Goal: Check status: Check status

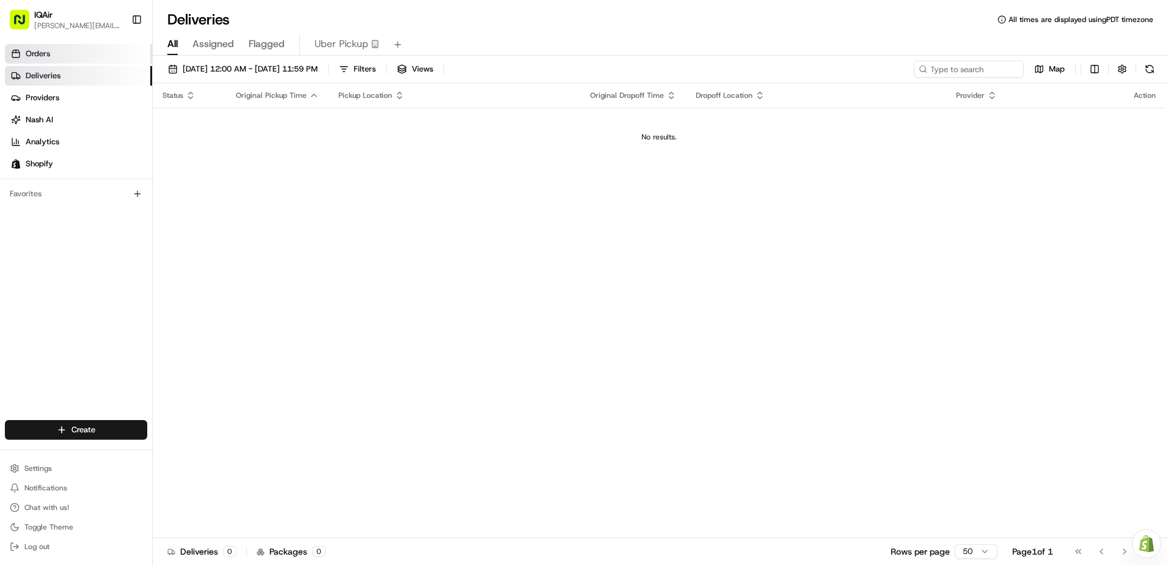
click at [39, 50] on span "Orders" at bounding box center [38, 53] width 24 height 11
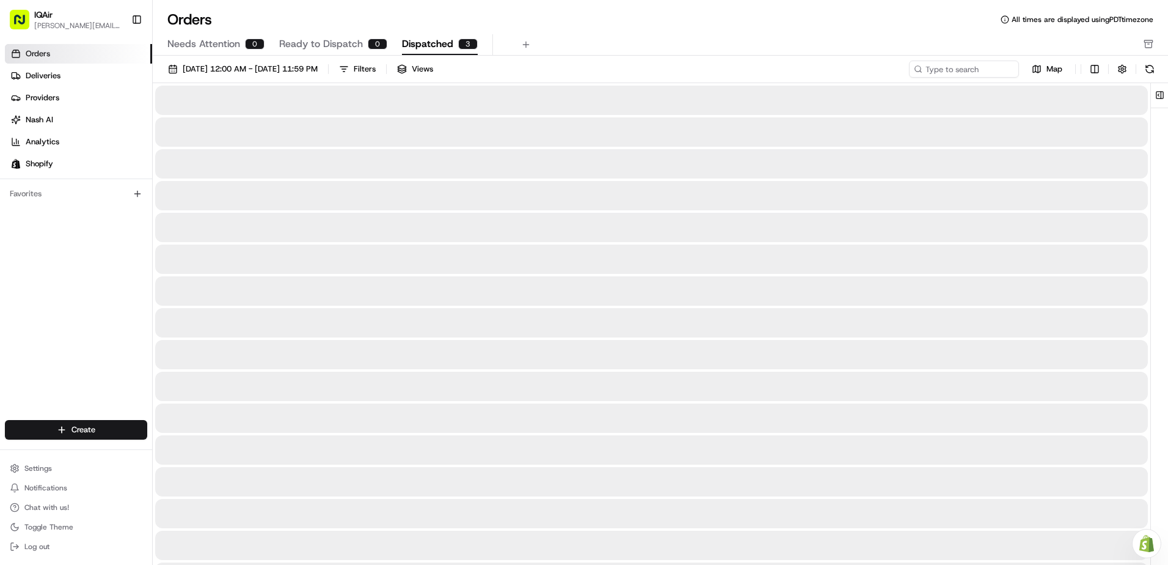
click at [434, 45] on span "Dispatched" at bounding box center [427, 44] width 51 height 15
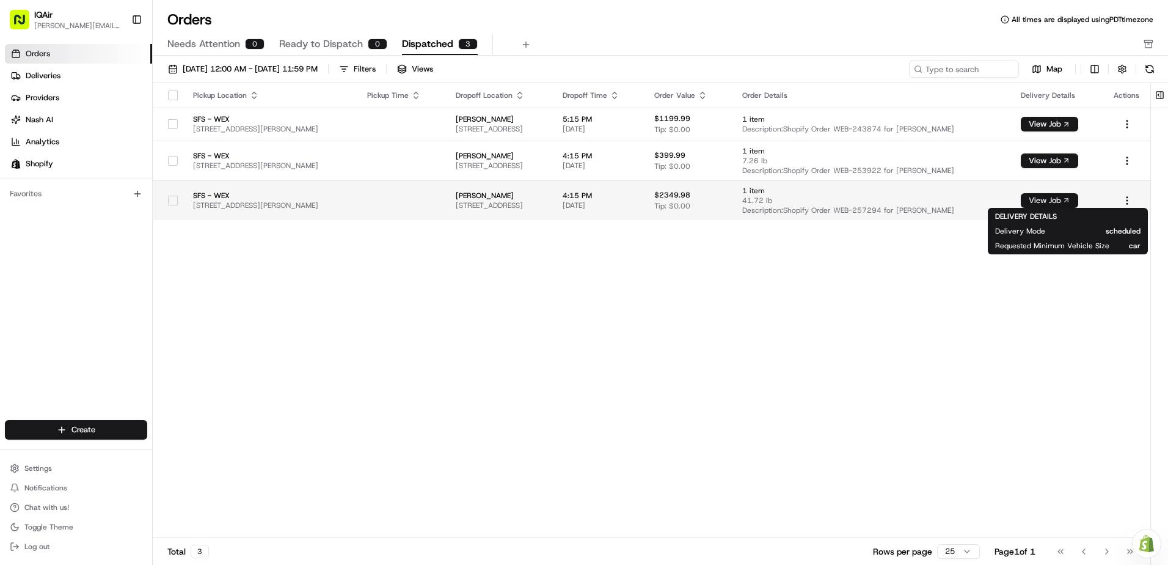
click at [1066, 200] on button "View Job" at bounding box center [1049, 200] width 57 height 15
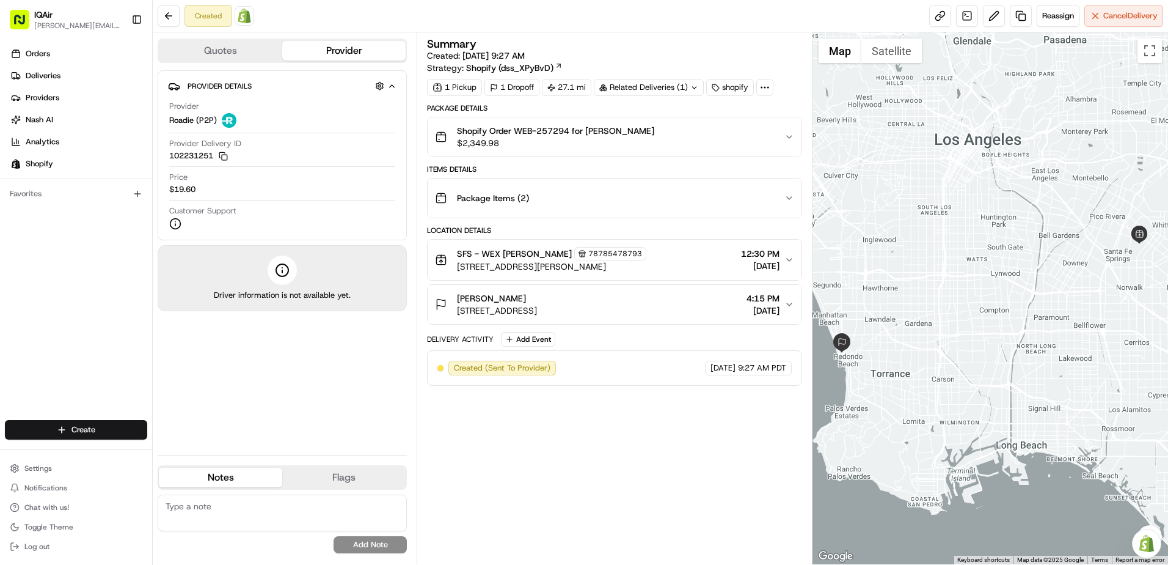
click at [790, 254] on button "SFS - WEX Albert Lombera 78785478793 8940 Sorensen Ave, # 3, Santa Fe Springs, …" at bounding box center [615, 260] width 374 height 40
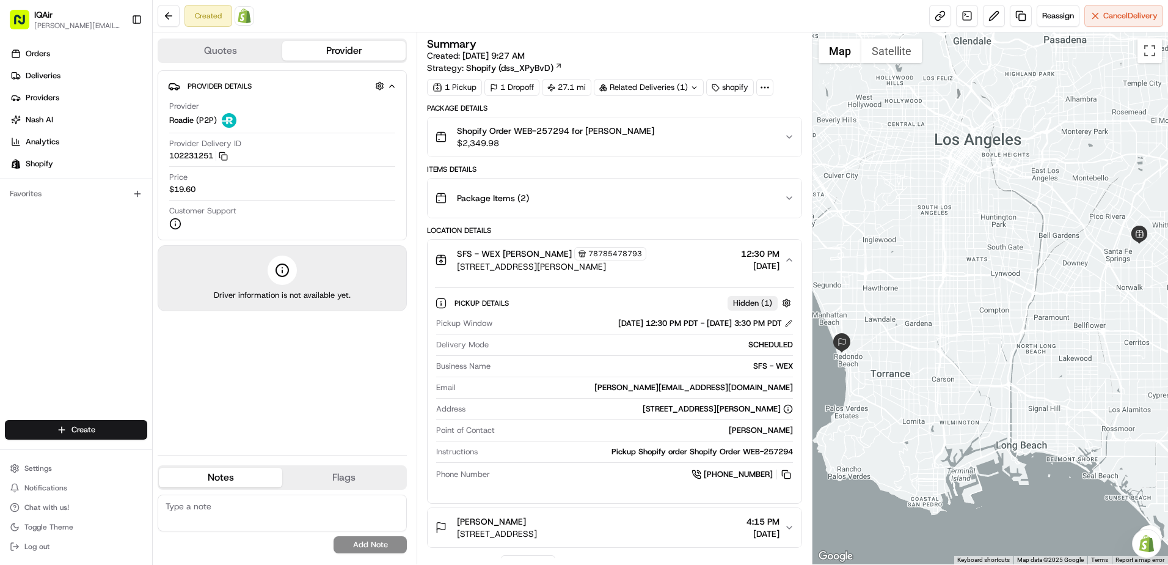
click at [789, 138] on icon "button" at bounding box center [790, 137] width 10 height 10
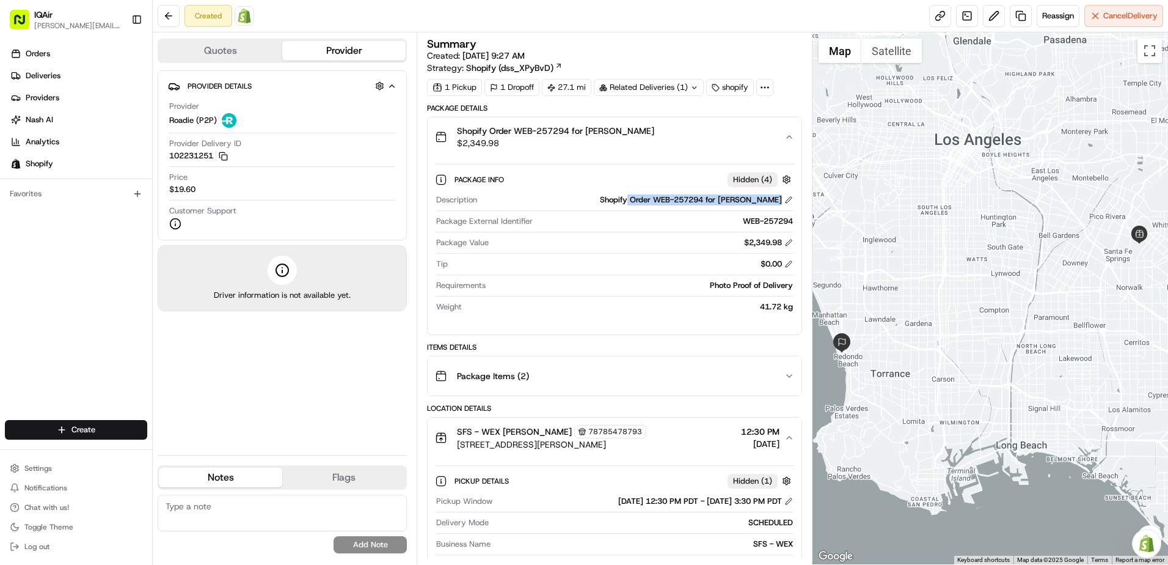
drag, startPoint x: 628, startPoint y: 199, endPoint x: 787, endPoint y: 205, distance: 159.6
click at [787, 205] on div "Description Shopify Order WEB-257294 for Caleb Vietinghoff" at bounding box center [614, 202] width 357 height 16
copy div "Order WEB-257294 for Caleb Vietinghoff"
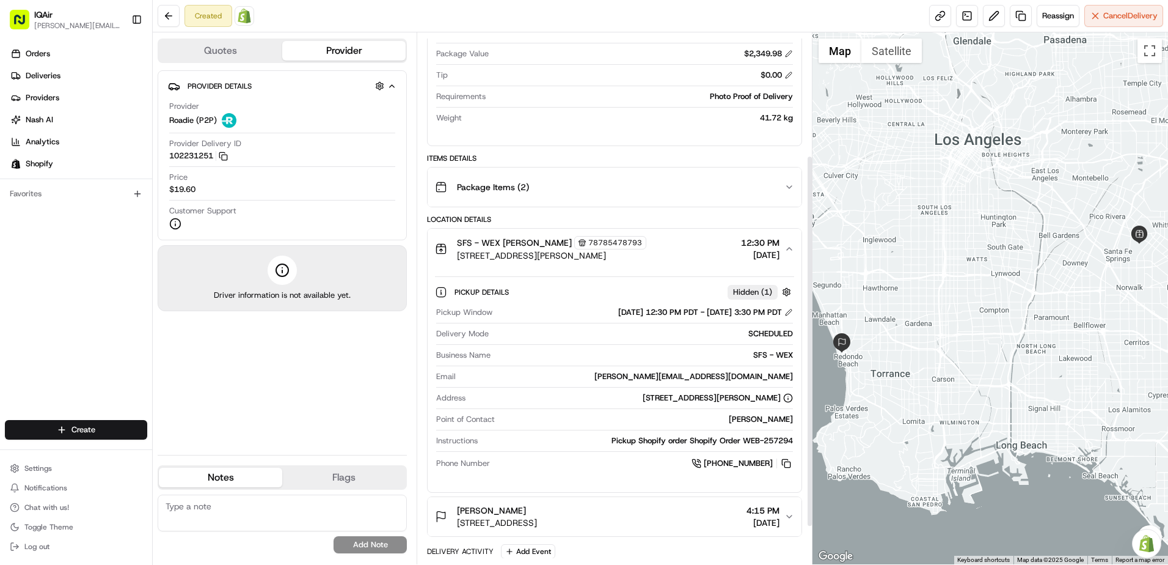
scroll to position [167, 0]
